Goal: Task Accomplishment & Management: Manage account settings

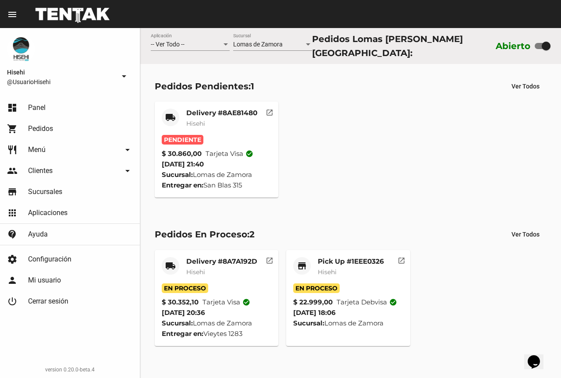
click at [208, 121] on mat-card-subtitle "Hisehi" at bounding box center [221, 123] width 71 height 9
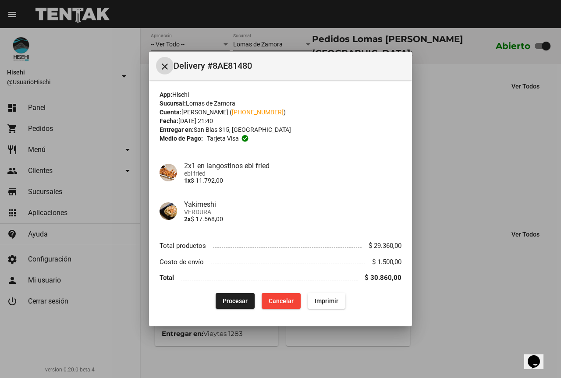
click at [224, 307] on button "Procesar" at bounding box center [235, 301] width 39 height 16
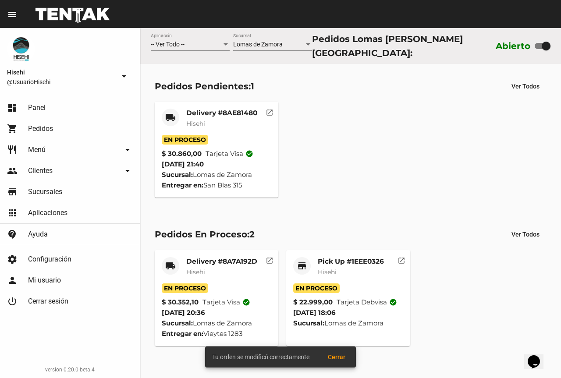
click at [210, 119] on mat-card-subtitle "Hisehi" at bounding box center [221, 123] width 71 height 9
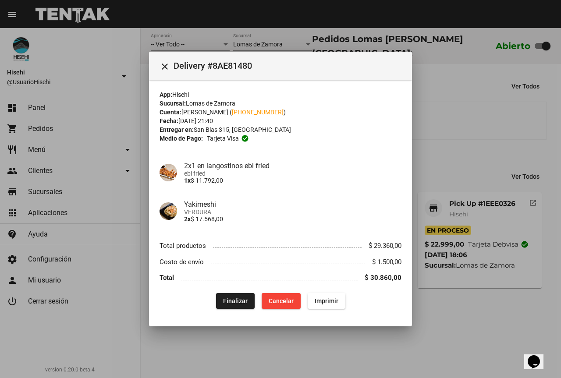
drag, startPoint x: 207, startPoint y: 120, endPoint x: 234, endPoint y: 118, distance: 27.2
click at [234, 118] on div "Fecha: 14/8/25 21:40" at bounding box center [280, 121] width 242 height 9
click at [277, 137] on div "Medio de Pago: Tarjeta visa check_circle" at bounding box center [280, 138] width 242 height 9
click at [443, 101] on div at bounding box center [280, 189] width 561 height 378
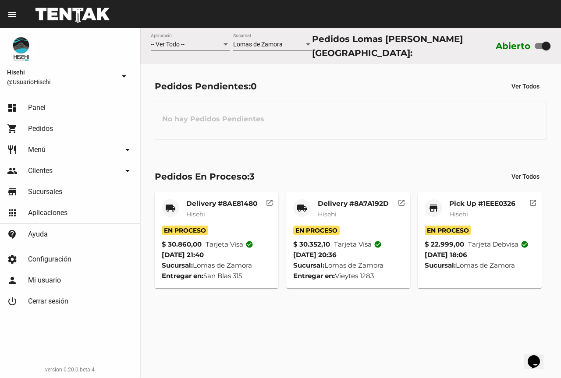
click at [362, 202] on mat-card-title "Delivery #8A7A192D" at bounding box center [353, 203] width 71 height 9
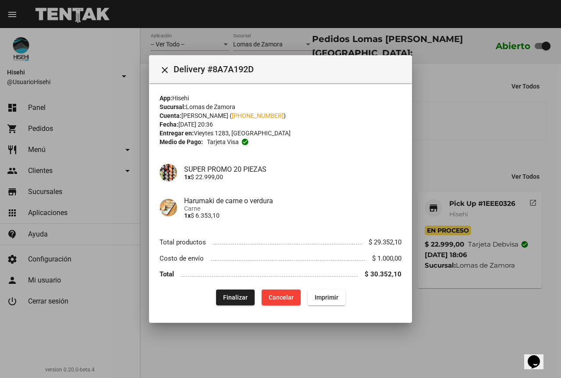
click at [441, 122] on div at bounding box center [280, 189] width 561 height 378
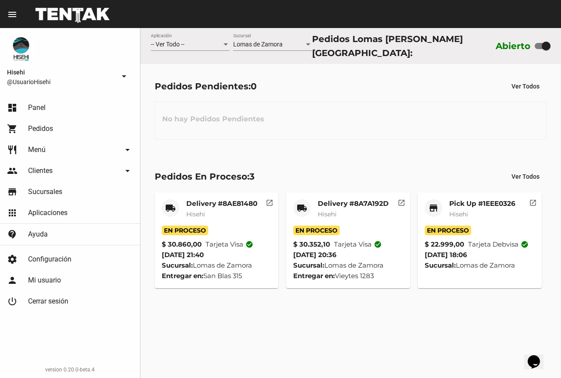
click at [327, 210] on span "Hisehi" at bounding box center [327, 214] width 19 height 8
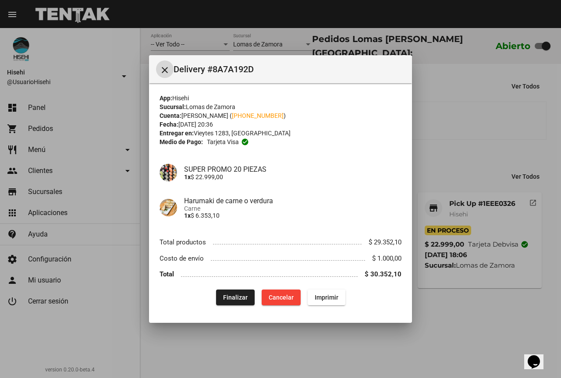
click at [235, 299] on span "Finalizar" at bounding box center [235, 297] width 25 height 7
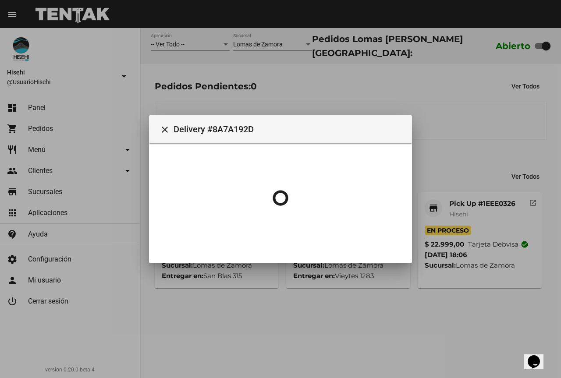
click at [477, 117] on div at bounding box center [280, 189] width 561 height 378
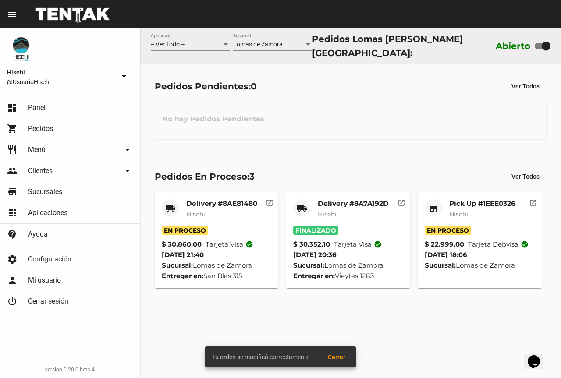
click at [455, 200] on mat-card-title "Pick Up #1EEE0326" at bounding box center [482, 203] width 66 height 9
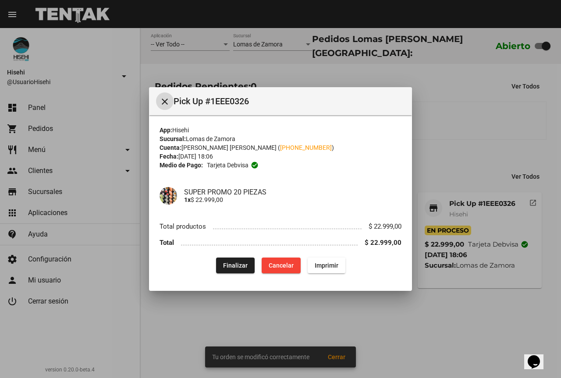
drag, startPoint x: 229, startPoint y: 265, endPoint x: 254, endPoint y: 256, distance: 25.9
click at [230, 265] on span "Finalizar" at bounding box center [235, 265] width 25 height 7
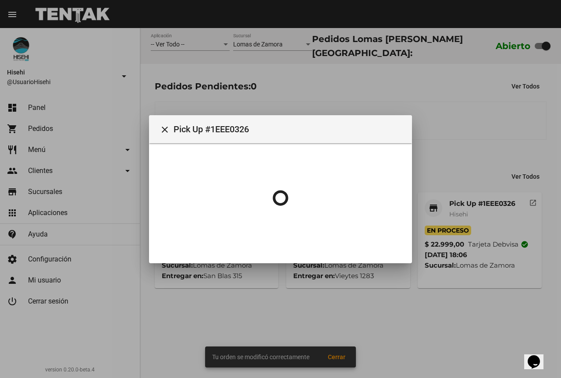
click at [486, 83] on div at bounding box center [280, 189] width 561 height 378
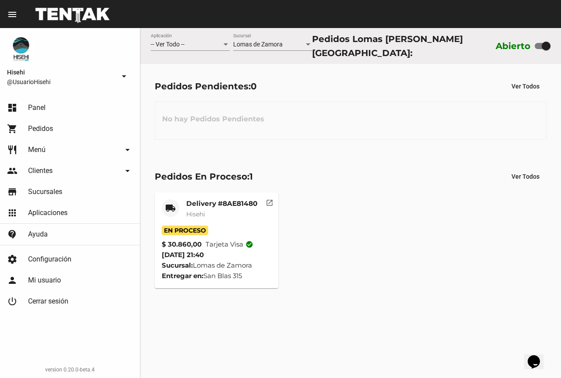
click at [213, 207] on div "Delivery #8AE81480 Hisehi" at bounding box center [221, 212] width 71 height 26
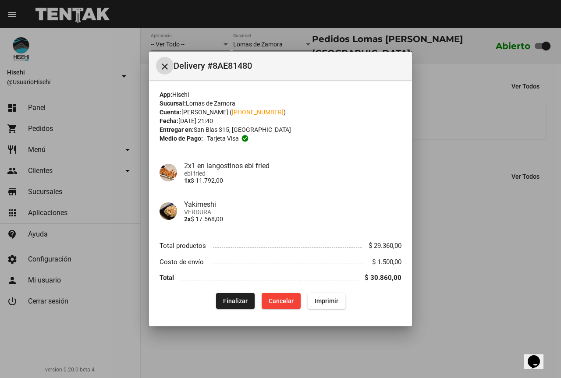
click at [237, 302] on span "Finalizar" at bounding box center [235, 300] width 25 height 7
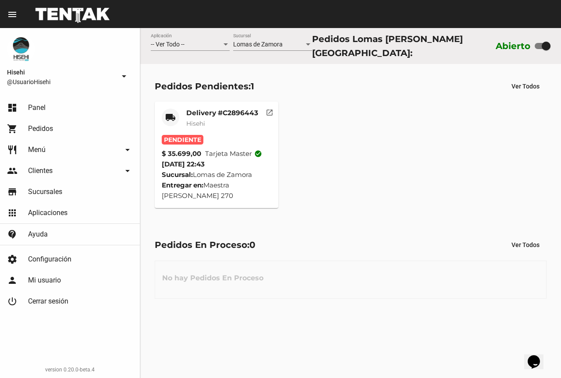
click at [226, 119] on mat-card-subtitle "Hisehi" at bounding box center [222, 123] width 72 height 9
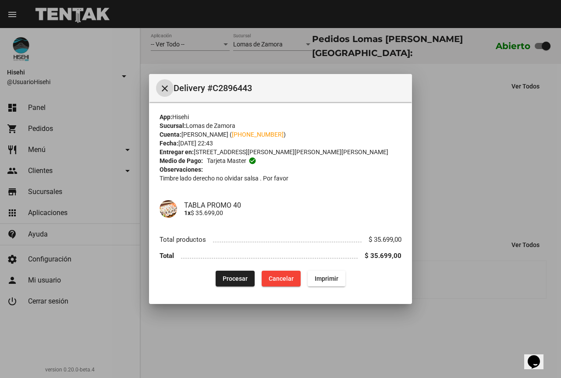
click at [237, 279] on span "Procesar" at bounding box center [235, 278] width 25 height 7
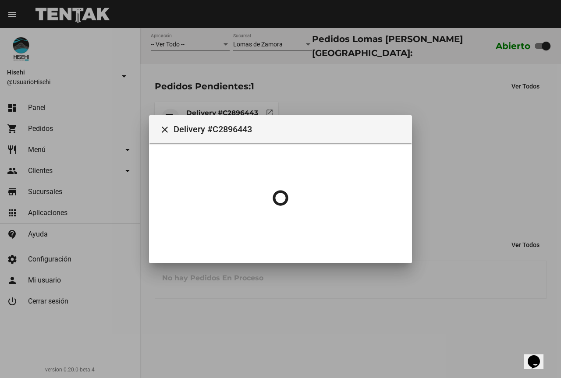
click at [497, 188] on div at bounding box center [280, 189] width 561 height 378
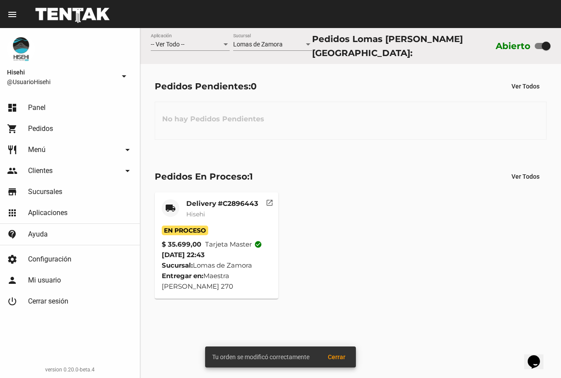
click at [213, 202] on mat-card-title "Delivery #C2896443" at bounding box center [222, 203] width 72 height 9
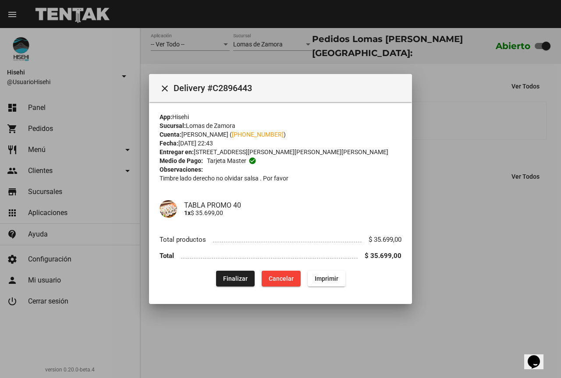
drag, startPoint x: 487, startPoint y: 159, endPoint x: 446, endPoint y: 161, distance: 40.8
click at [487, 160] on div at bounding box center [280, 189] width 561 height 378
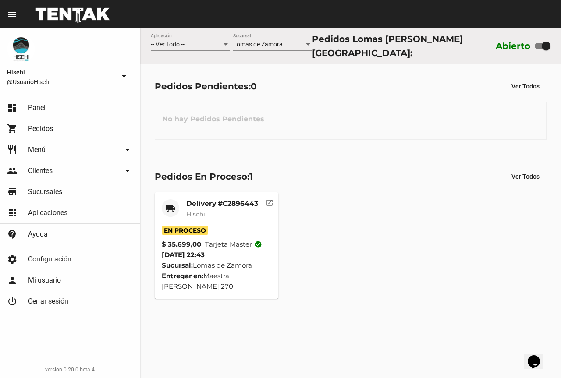
click at [210, 192] on mat-card "local_shipping Delivery #C2896443 Hisehi En Proceso $ 35.699,00 Tarjeta master …" at bounding box center [217, 245] width 124 height 106
click at [211, 201] on mat-card-title "Delivery #C2896443" at bounding box center [222, 203] width 72 height 9
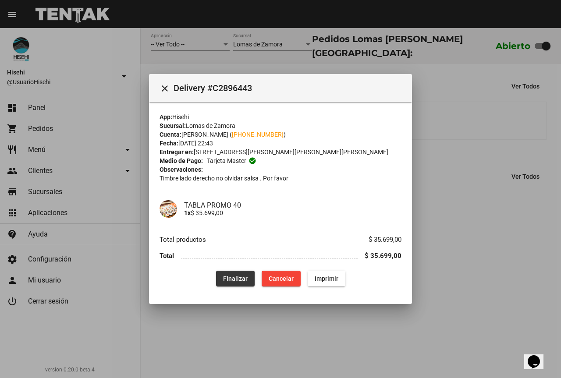
click at [241, 279] on span "Finalizar" at bounding box center [235, 278] width 25 height 7
